Goal: Information Seeking & Learning: Learn about a topic

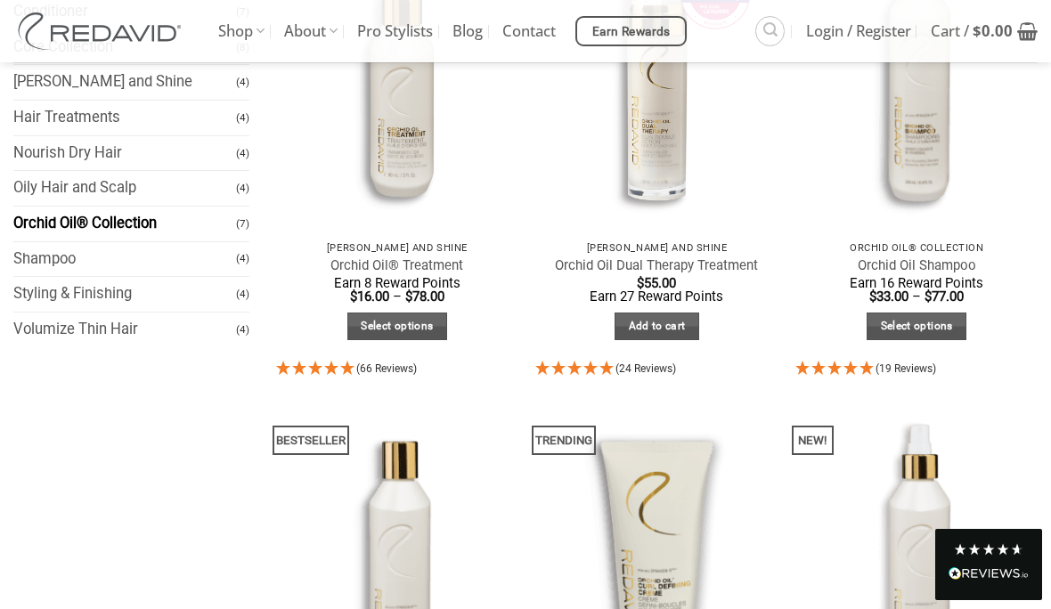
scroll to position [323, 0]
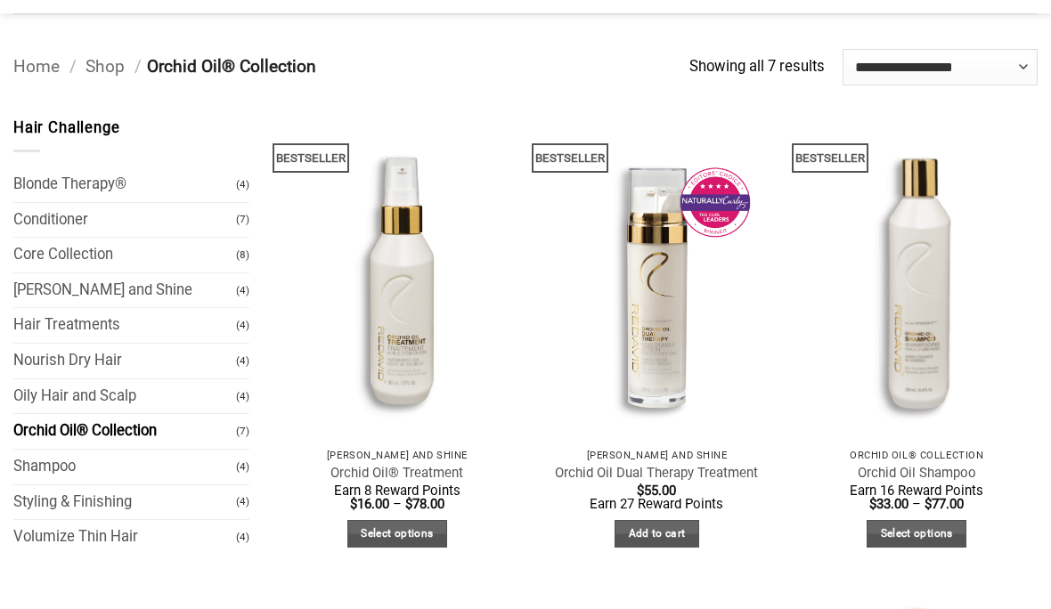
scroll to position [103, 0]
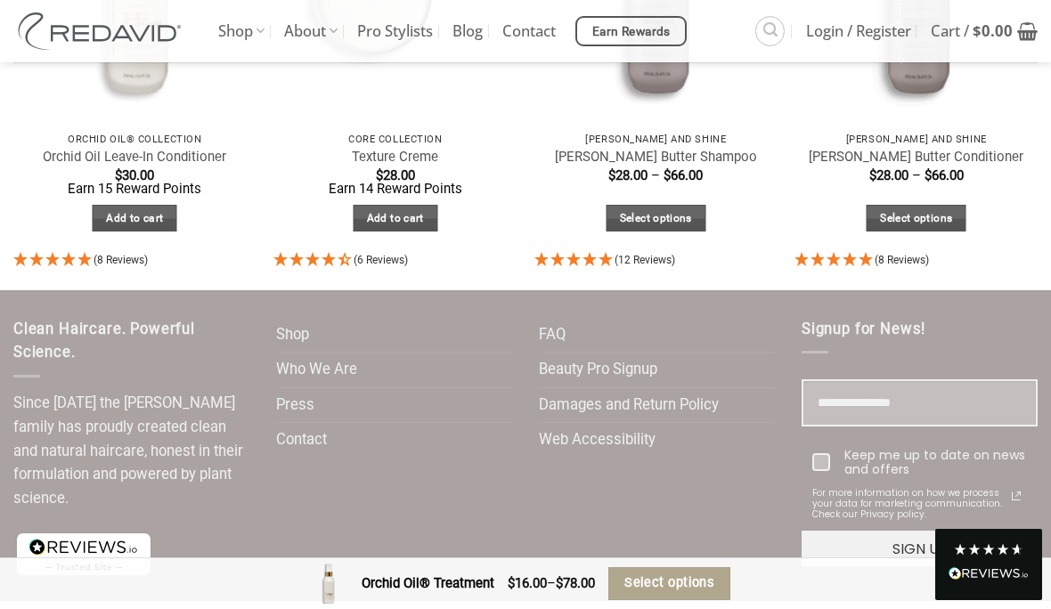
scroll to position [9925, 0]
click at [290, 353] on link "Who We Are" at bounding box center [316, 370] width 81 height 35
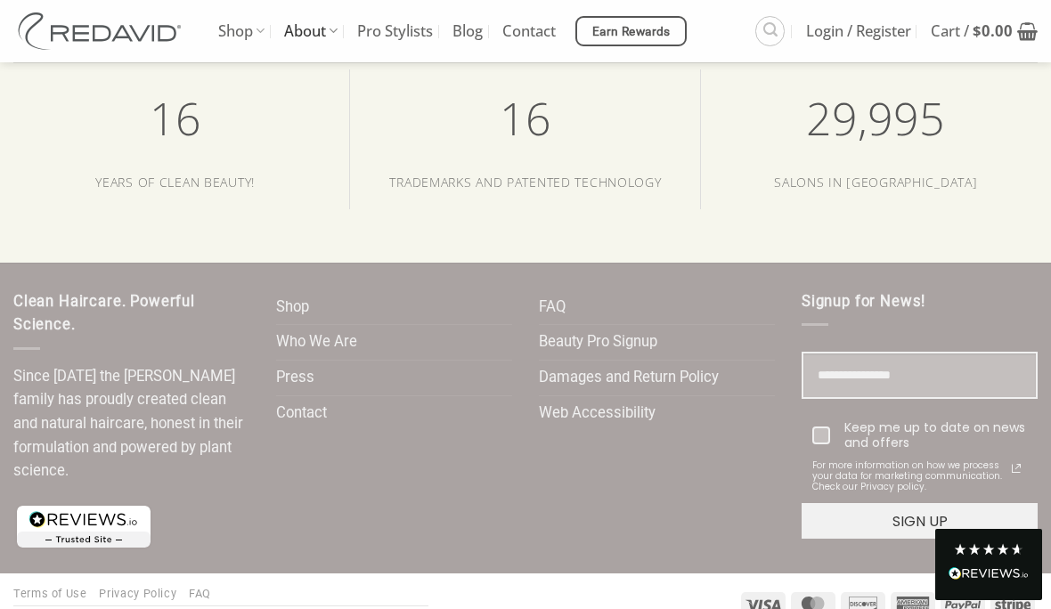
scroll to position [3670, 0]
